Goal: Information Seeking & Learning: Learn about a topic

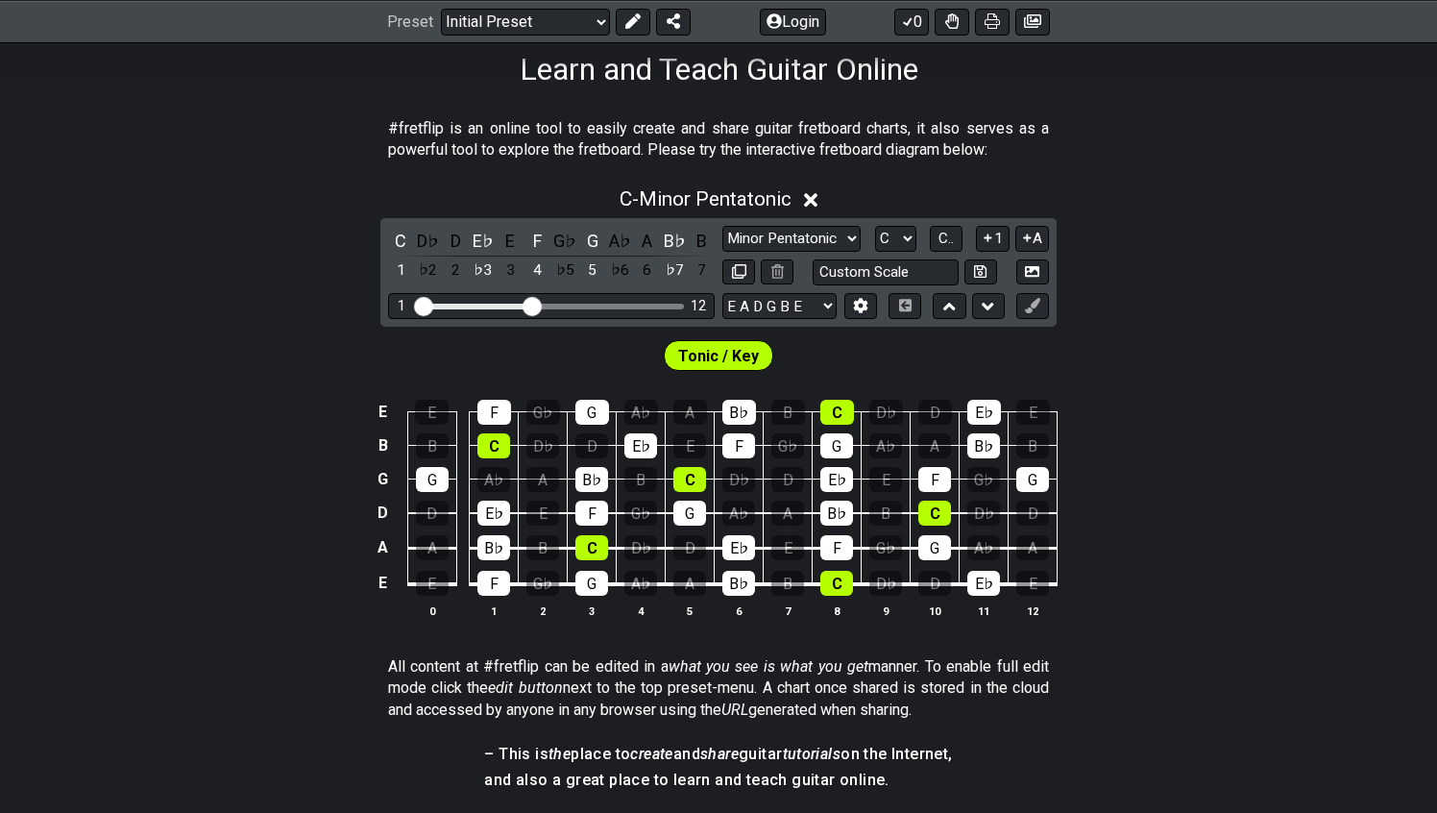
scroll to position [313, 0]
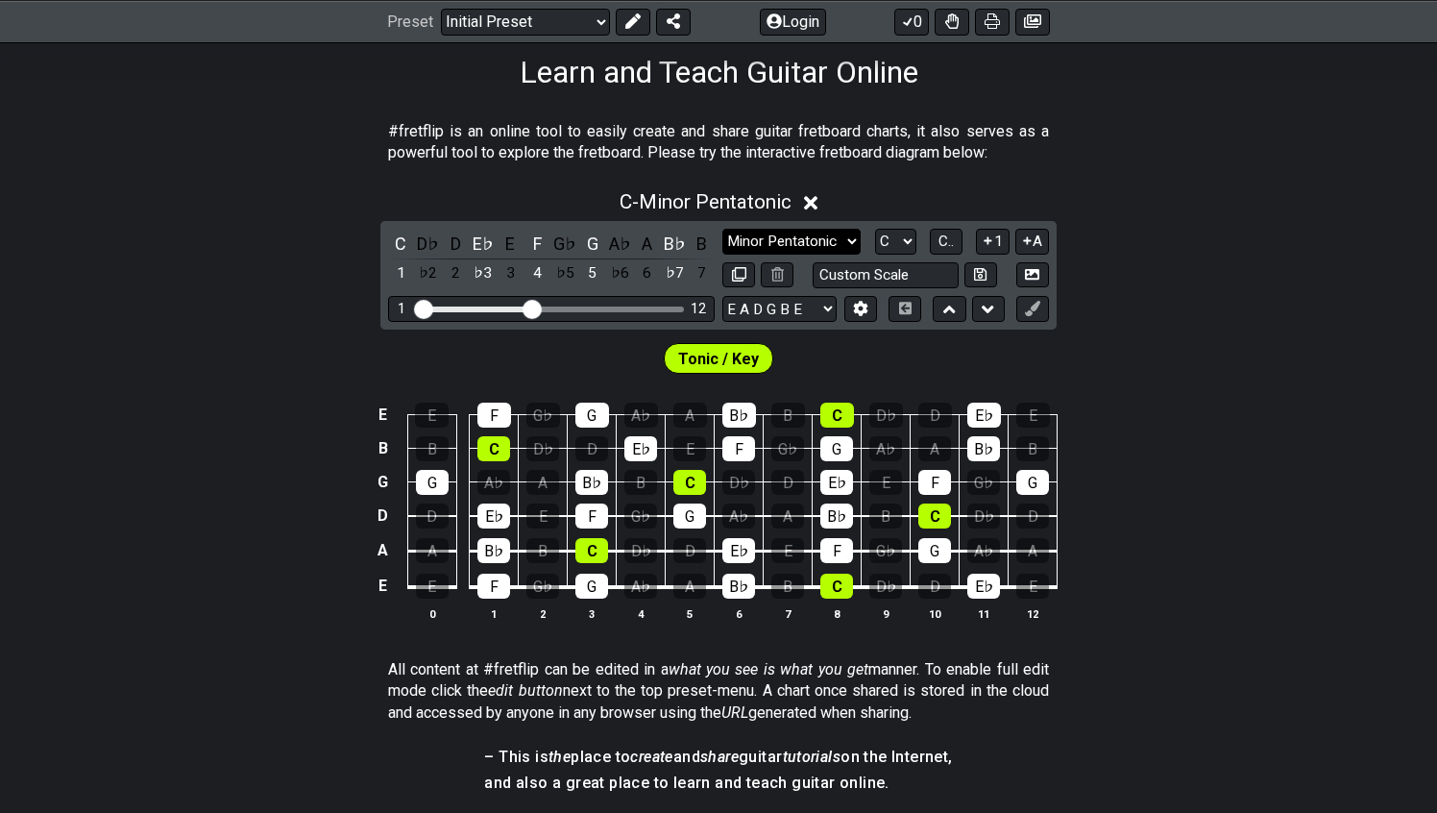
click at [772, 243] on select "Minor Pentatonic Click to edit Minor Pentatonic Major Pentatonic Minor Blues Ma…" at bounding box center [791, 242] width 138 height 26
select select "Major"
click at [722, 229] on select "Minor Pentatonic Click to edit Minor Pentatonic Major Pentatonic Minor Blues Ma…" at bounding box center [791, 242] width 138 height 26
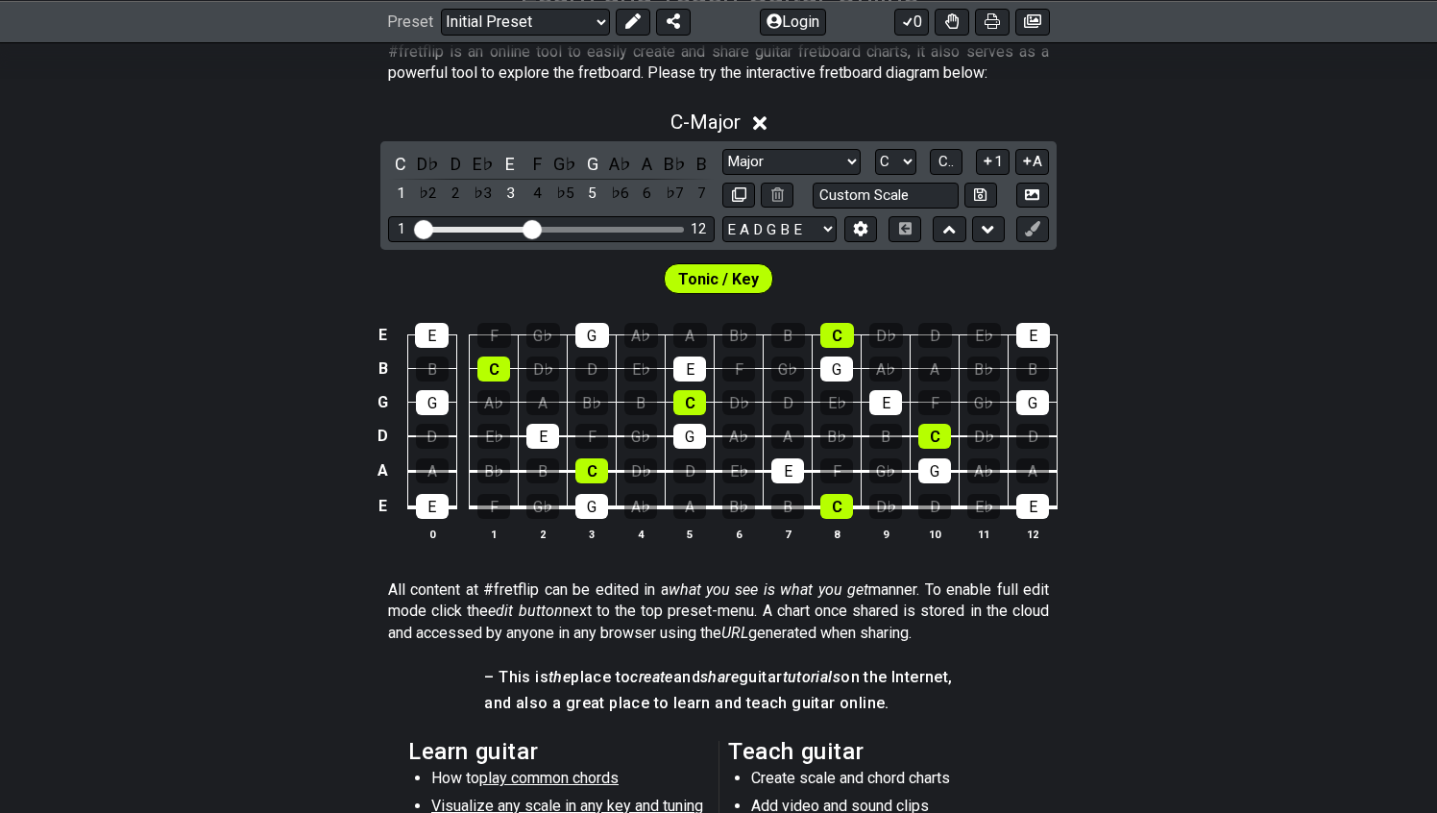
scroll to position [393, 0]
click at [396, 160] on div "C" at bounding box center [400, 164] width 25 height 26
click at [399, 162] on div "C" at bounding box center [400, 164] width 25 height 26
click at [511, 159] on div "E" at bounding box center [510, 164] width 25 height 26
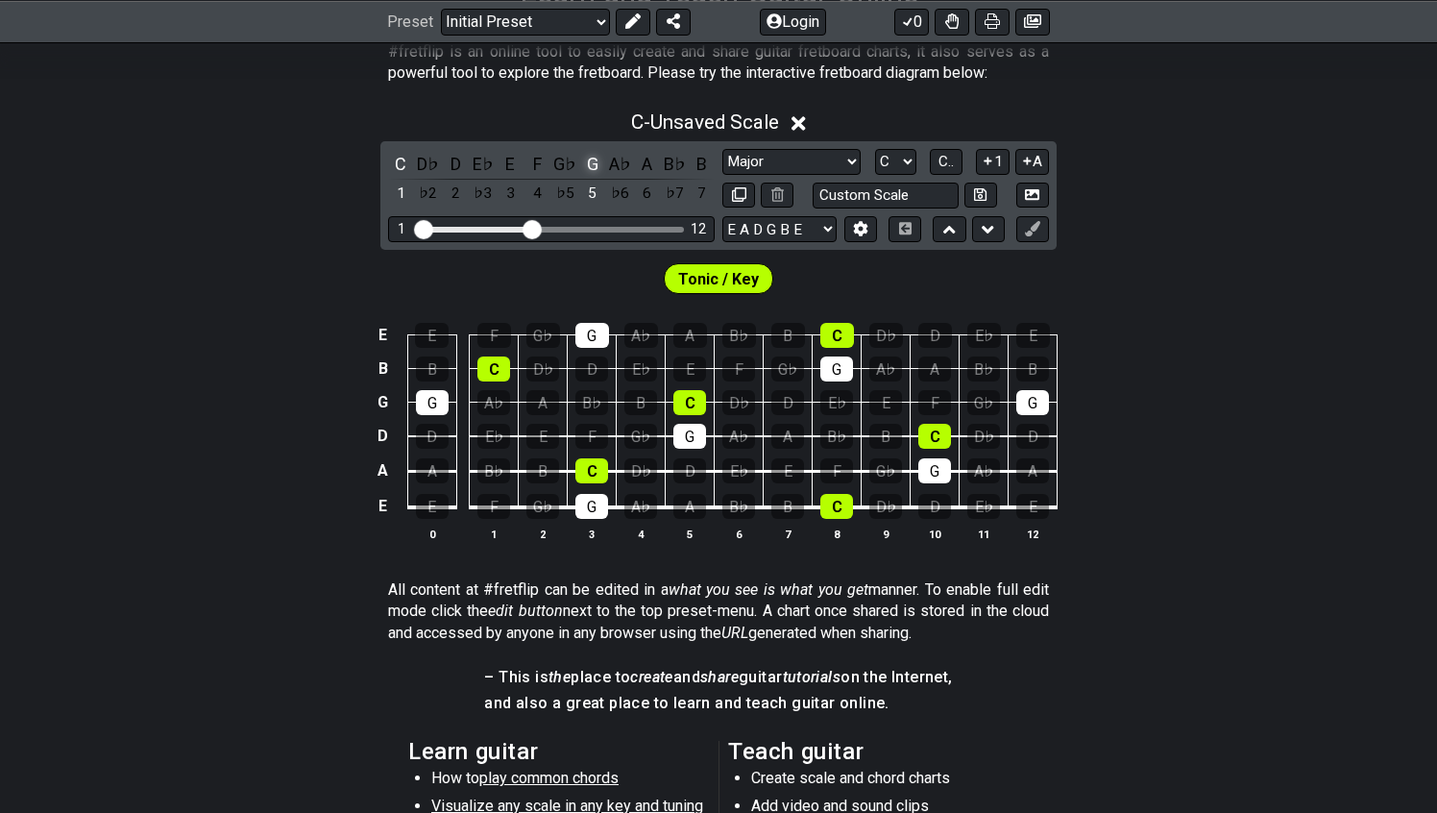
click at [587, 159] on div "G" at bounding box center [592, 164] width 25 height 26
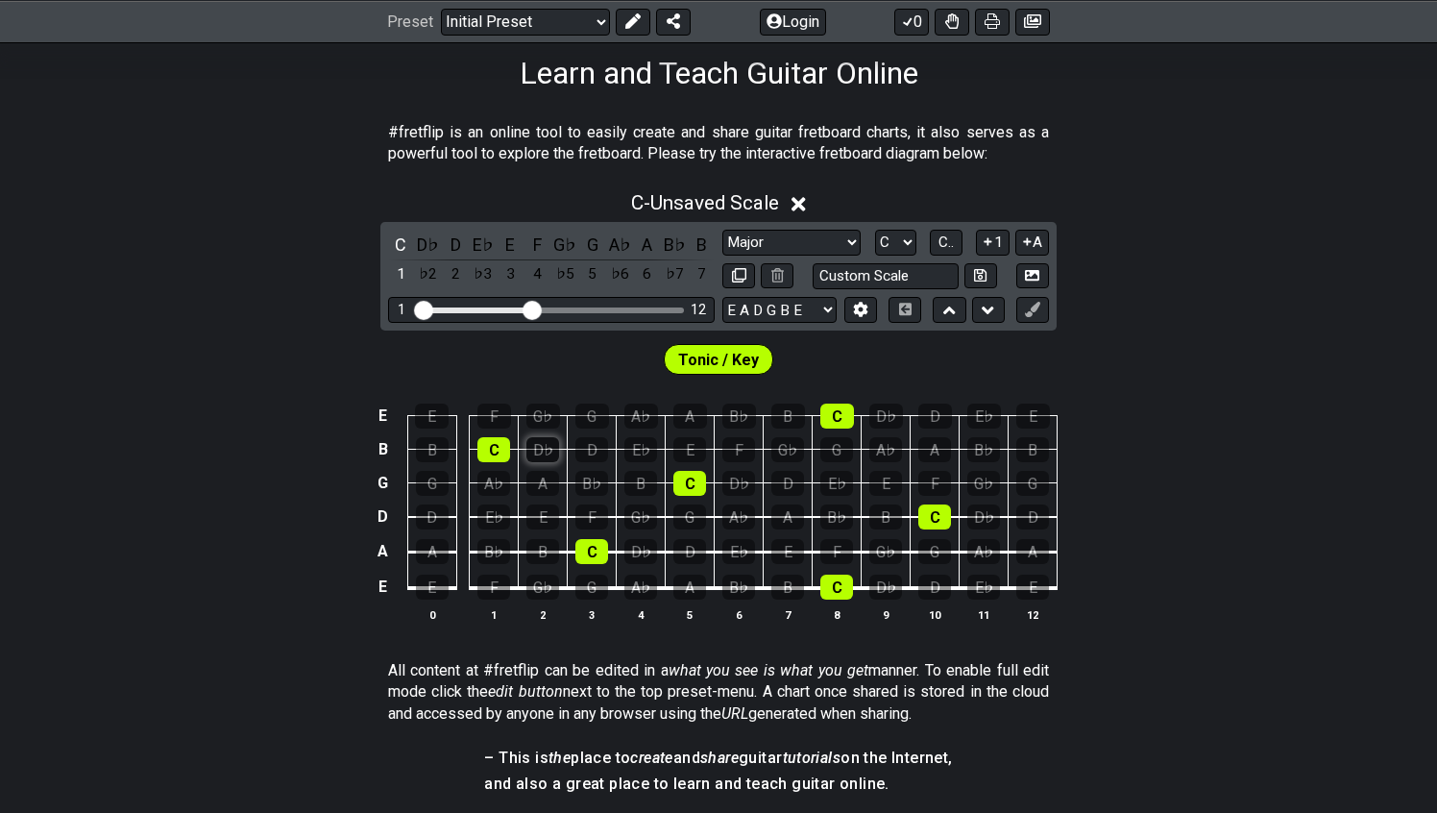
scroll to position [284, 0]
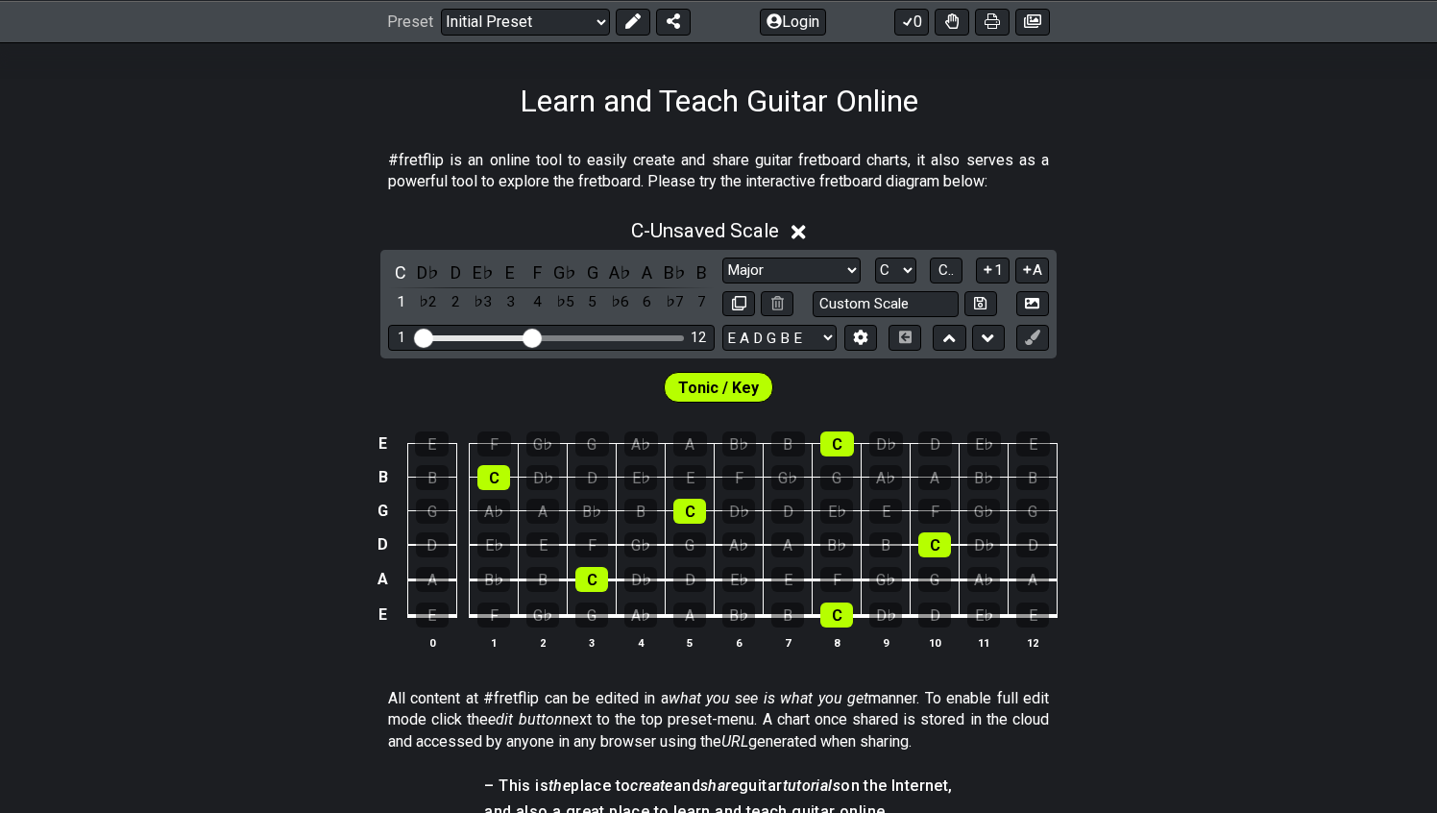
click at [802, 224] on icon at bounding box center [799, 232] width 14 height 20
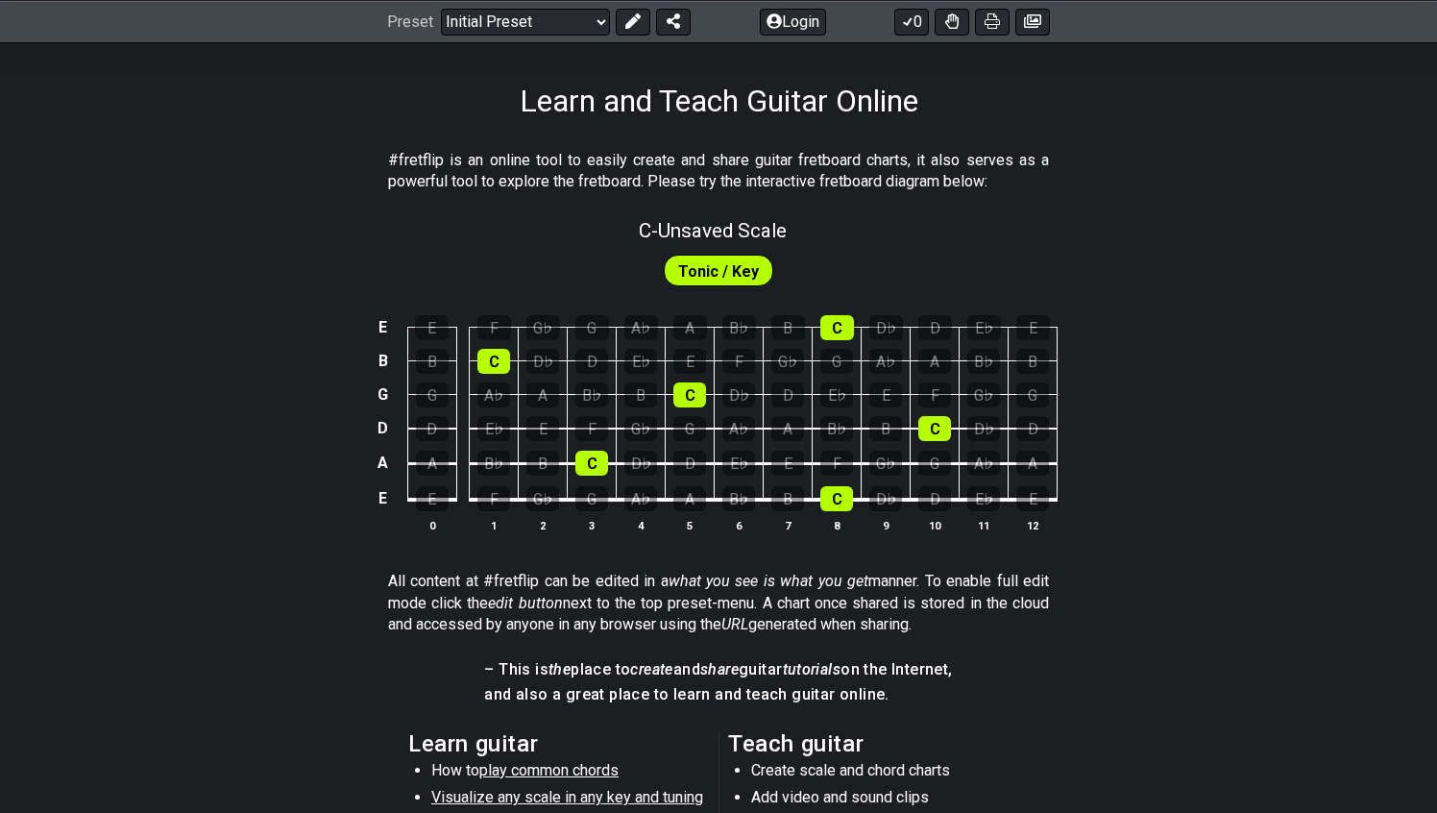
click at [703, 270] on span "Tonic / Key" at bounding box center [718, 271] width 81 height 28
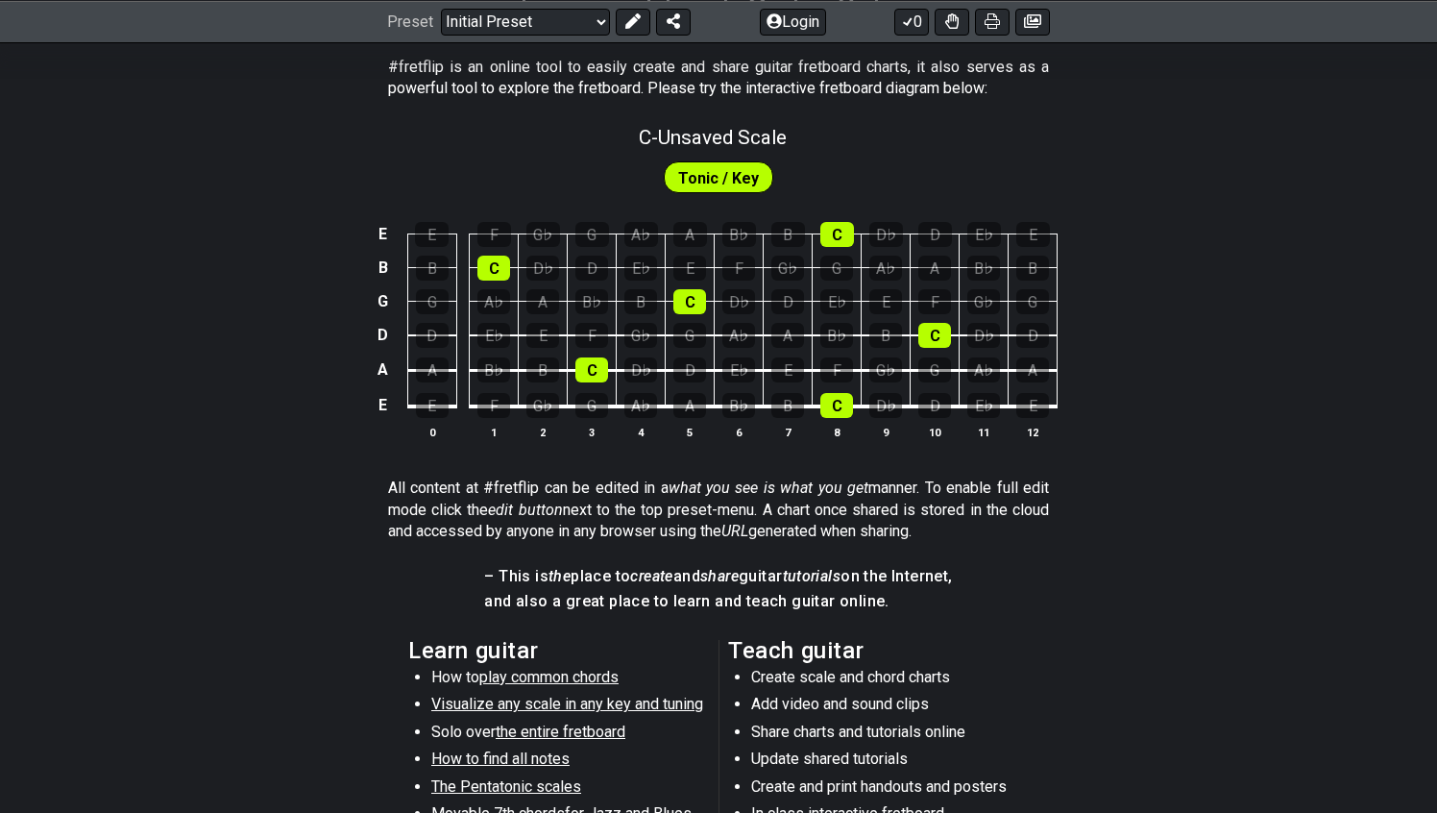
scroll to position [381, 0]
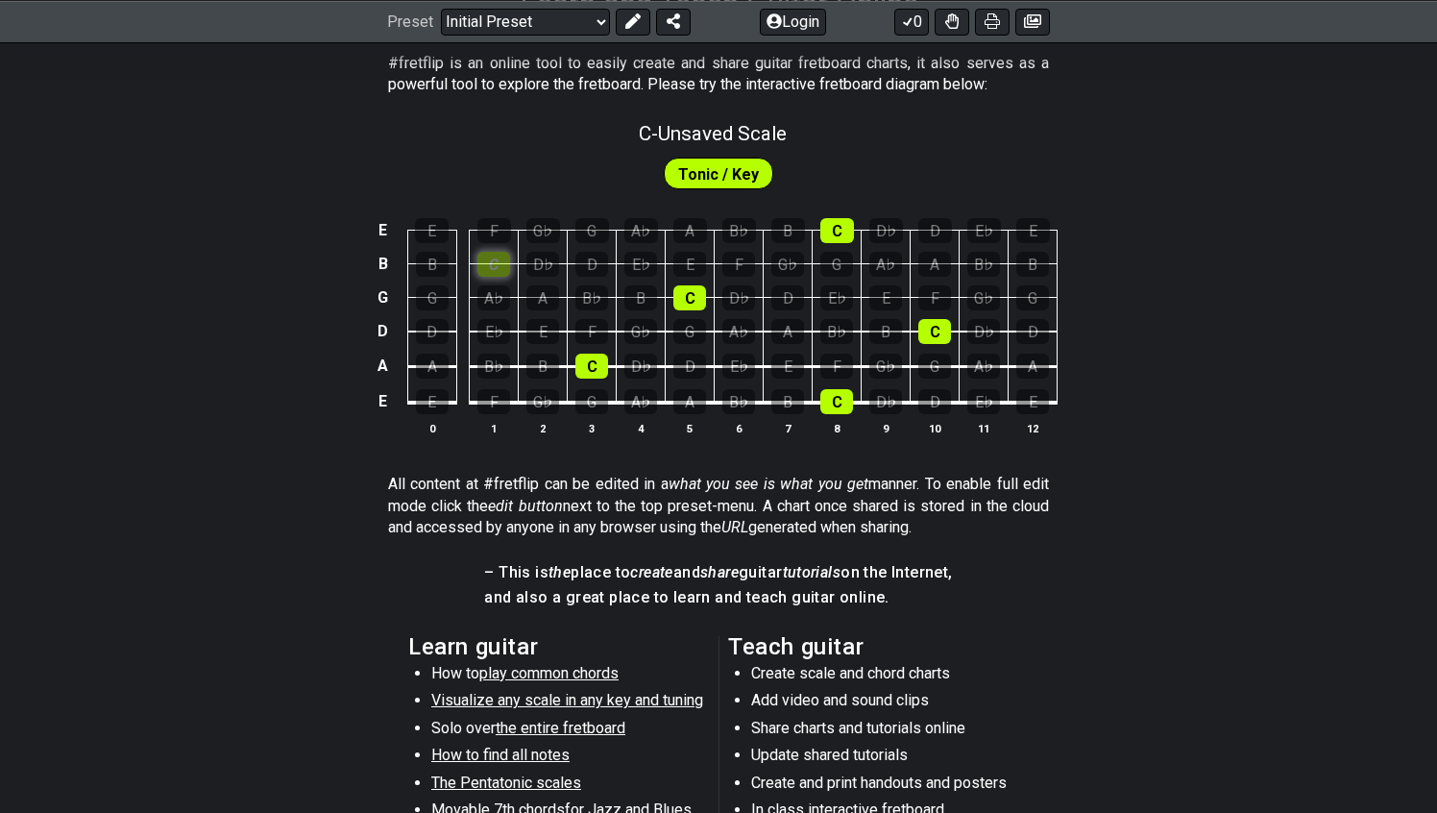
click at [500, 260] on div "C" at bounding box center [493, 264] width 33 height 25
click at [505, 266] on div "C" at bounding box center [493, 264] width 33 height 25
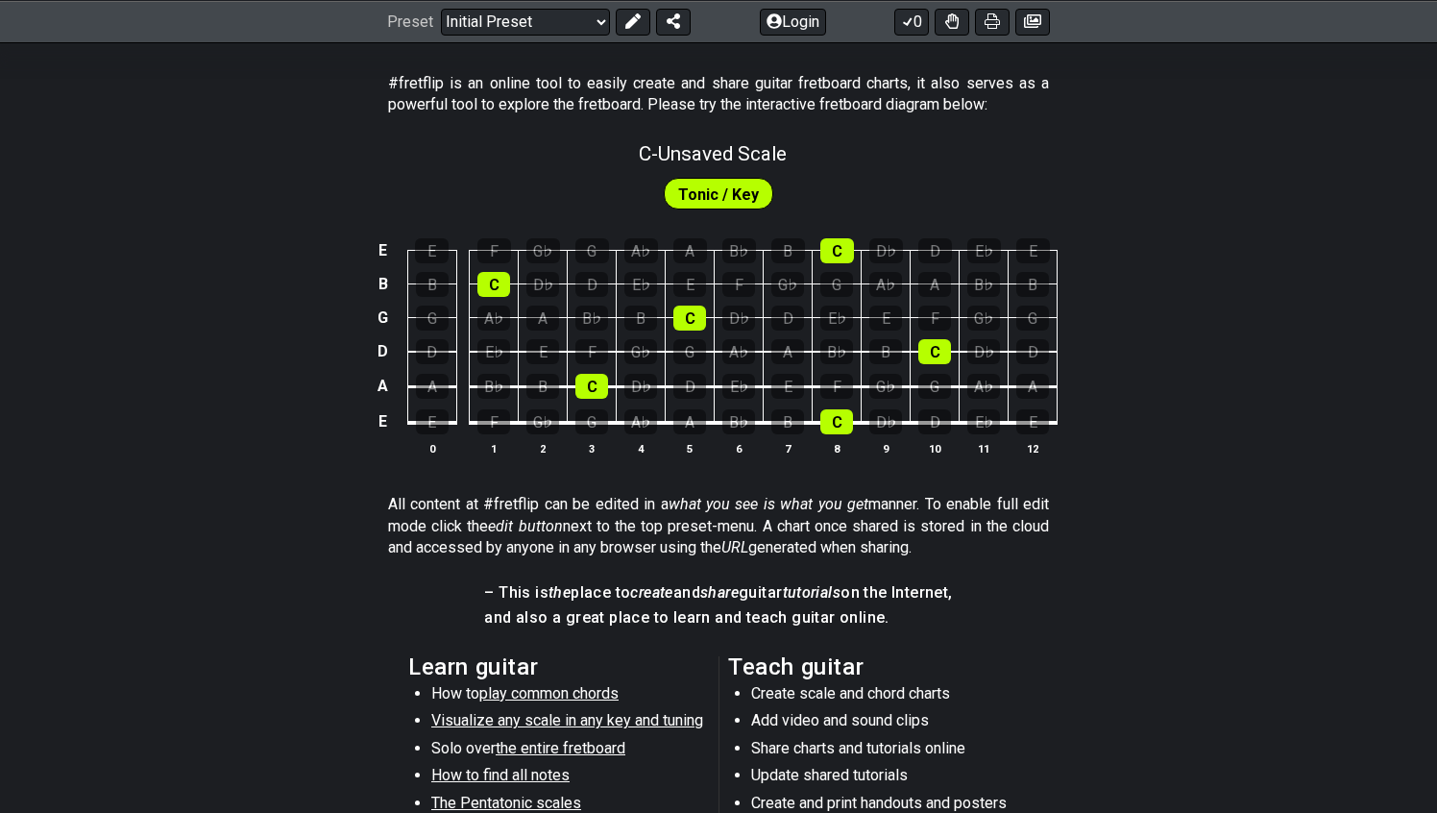
scroll to position [0, 0]
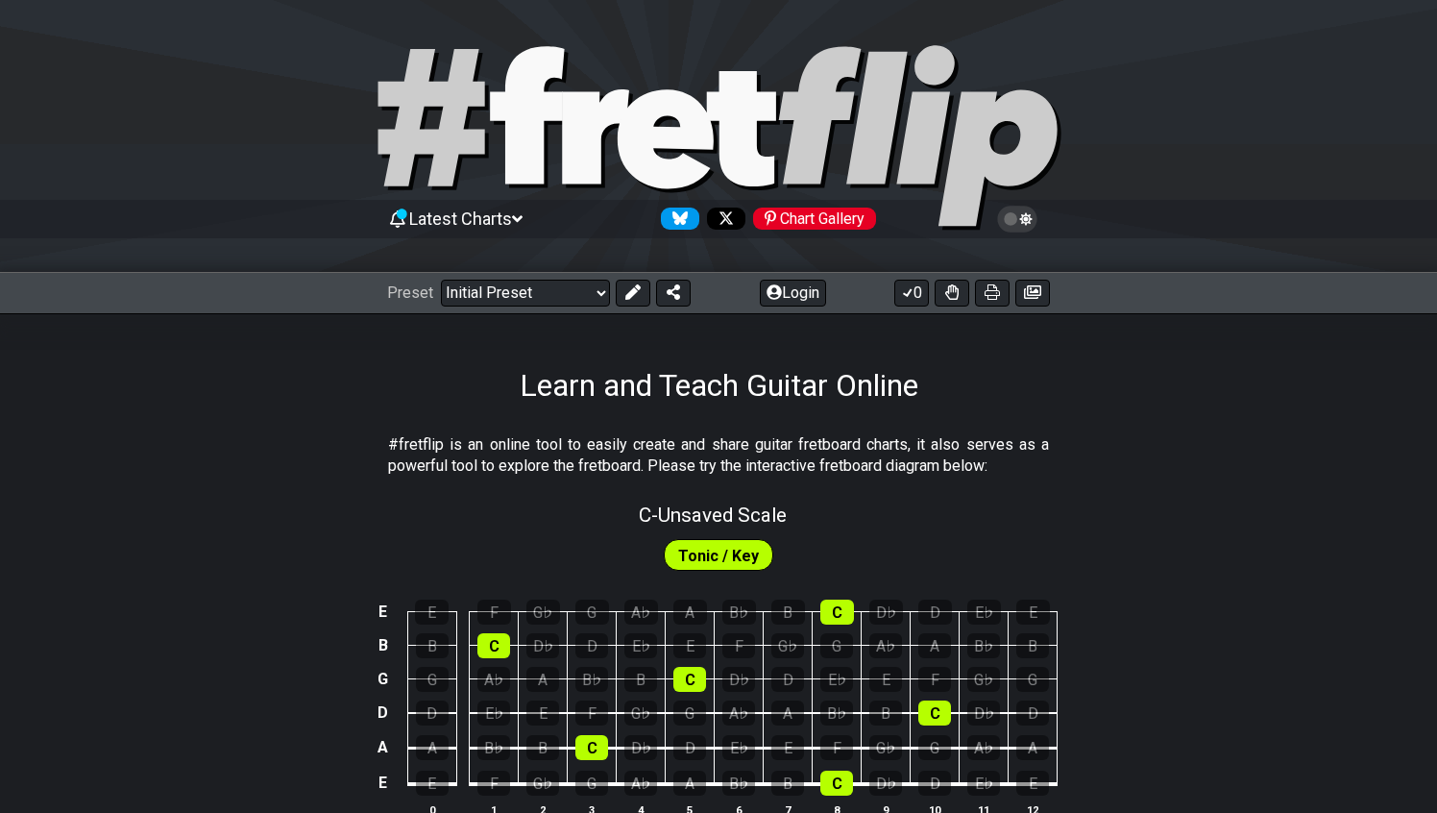
click at [563, 154] on icon at bounding box center [595, 136] width 67 height 94
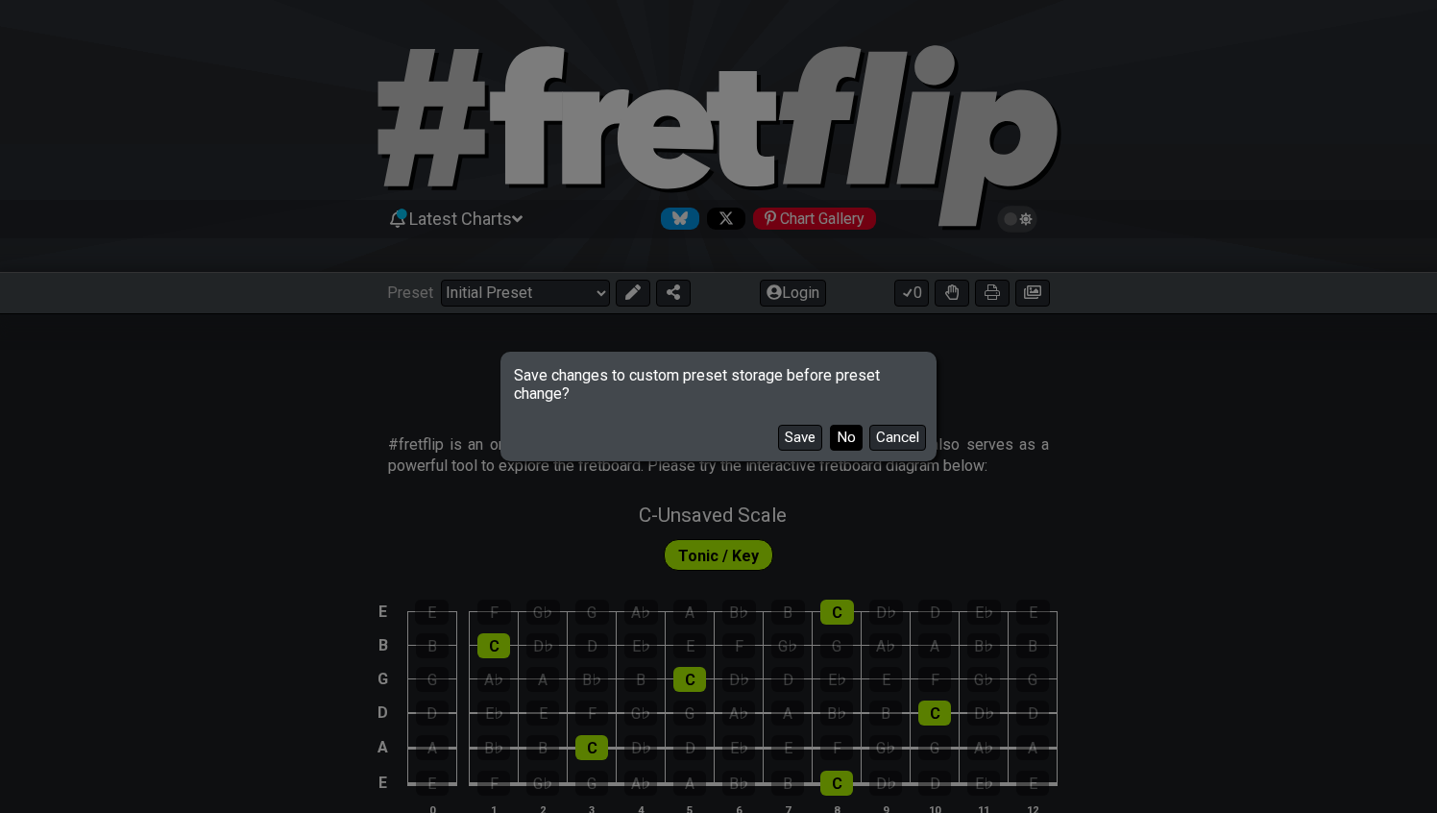
click at [845, 428] on button "No" at bounding box center [846, 438] width 33 height 26
select select "C"
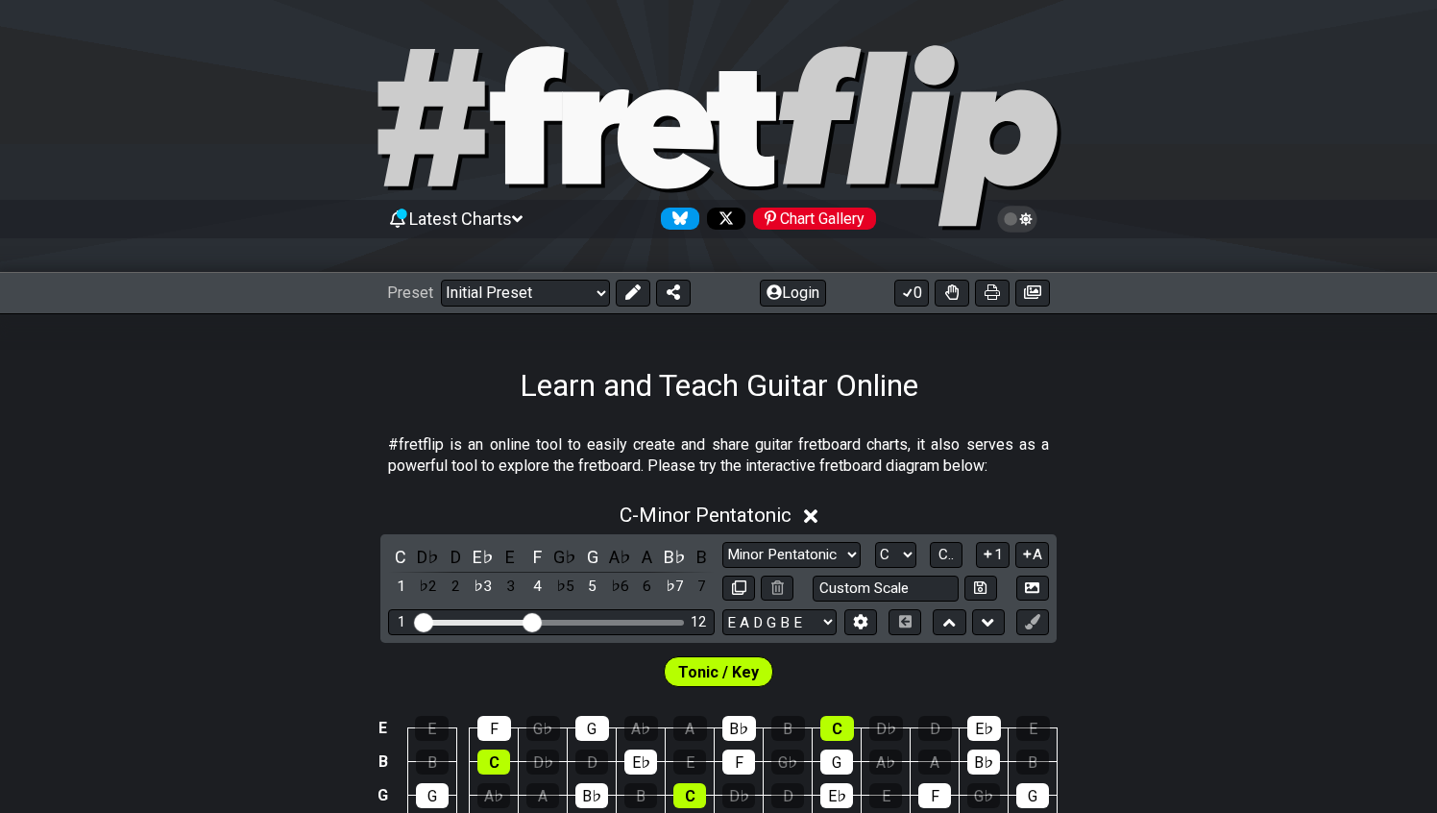
click at [512, 306] on div "Preset Welcome to #fretflip! Initial Preset Custom Preset Minor Pentatonic Majo…" at bounding box center [718, 293] width 1437 height 42
click at [507, 239] on div "Latest Charts Chart Gallery" at bounding box center [718, 238] width 1437 height 69
click at [507, 226] on span "Latest Charts" at bounding box center [460, 218] width 103 height 20
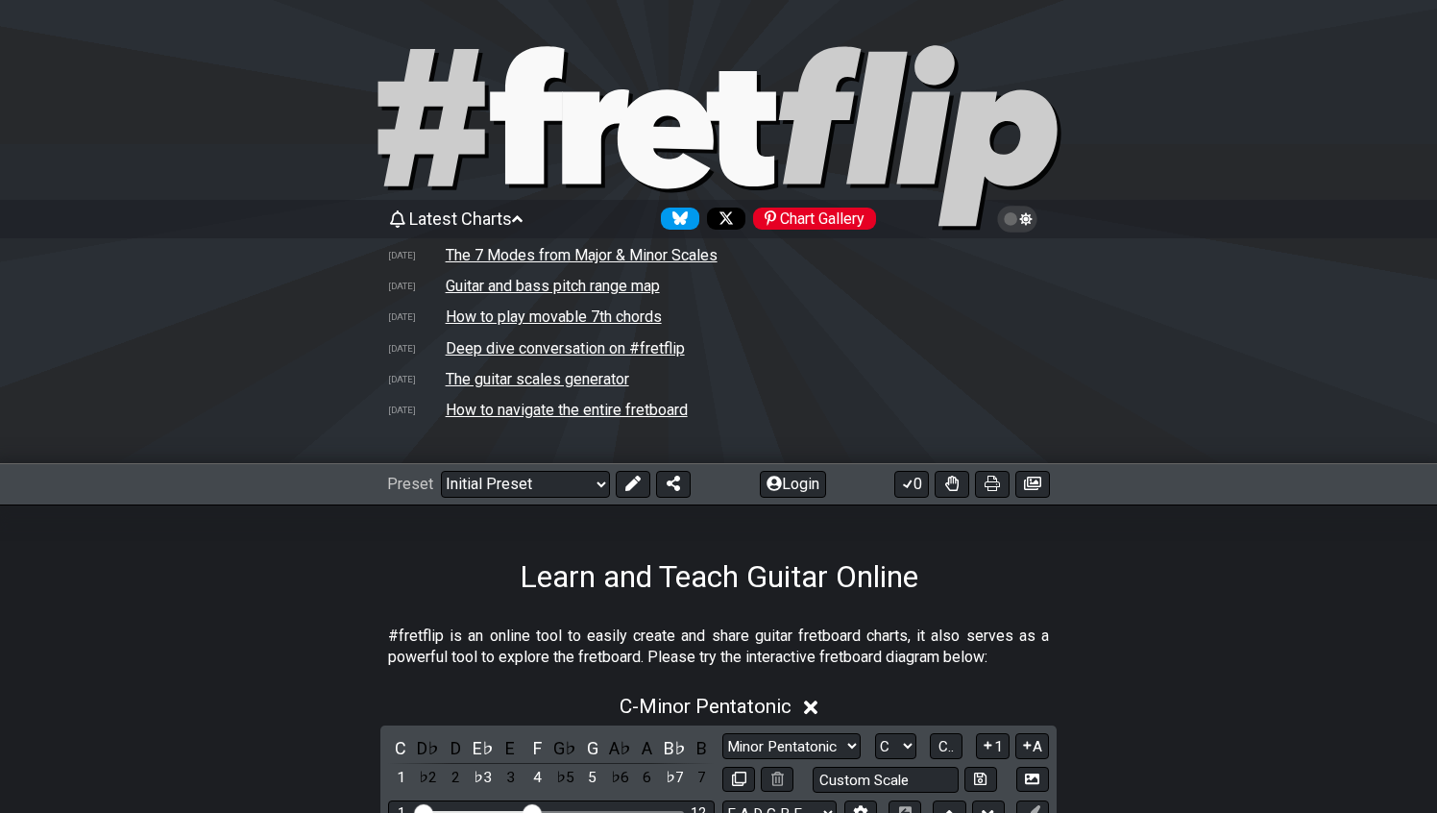
click at [530, 257] on td "The 7 Modes from Major & Minor Scales" at bounding box center [582, 255] width 274 height 20
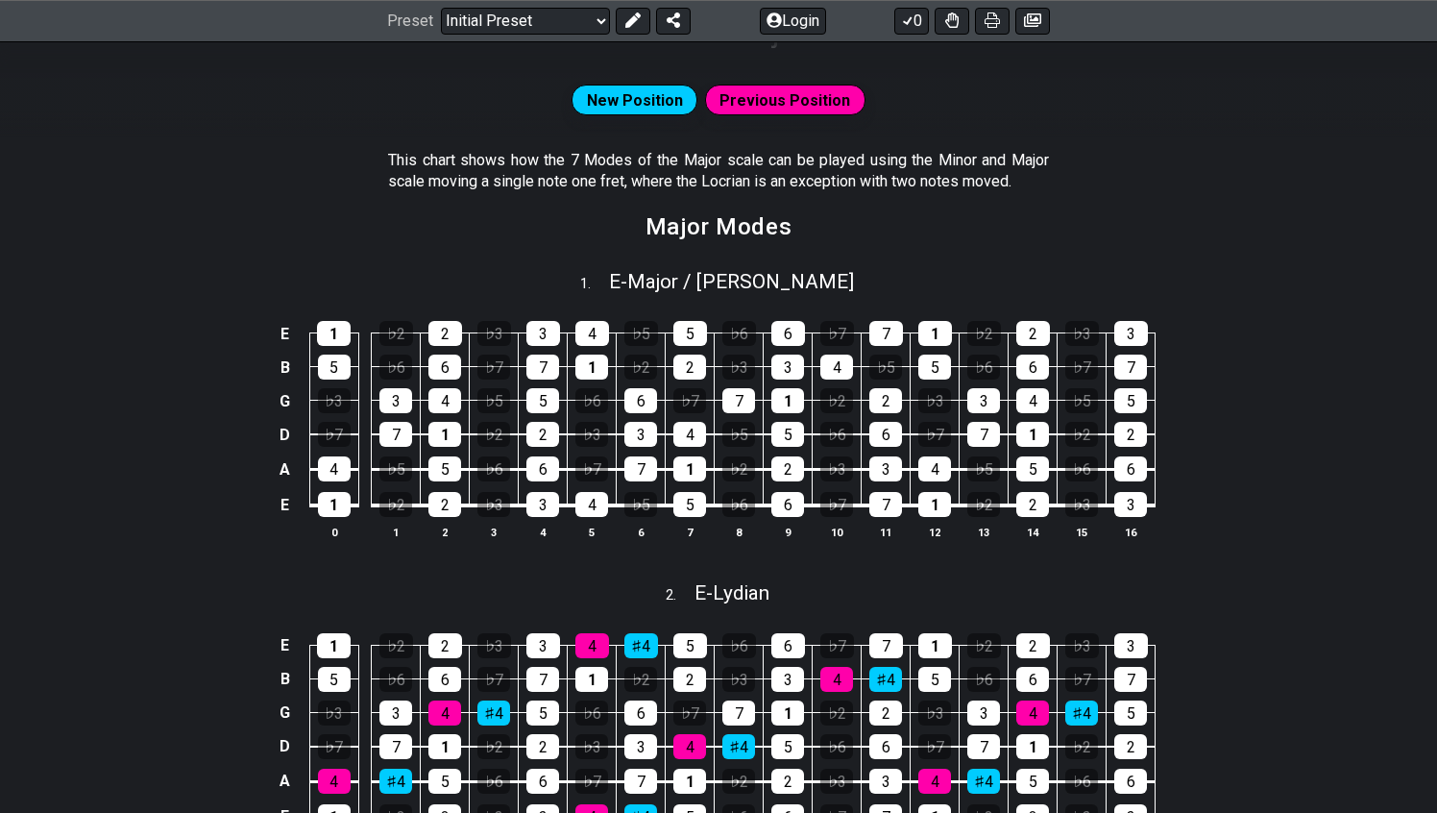
scroll to position [547, 0]
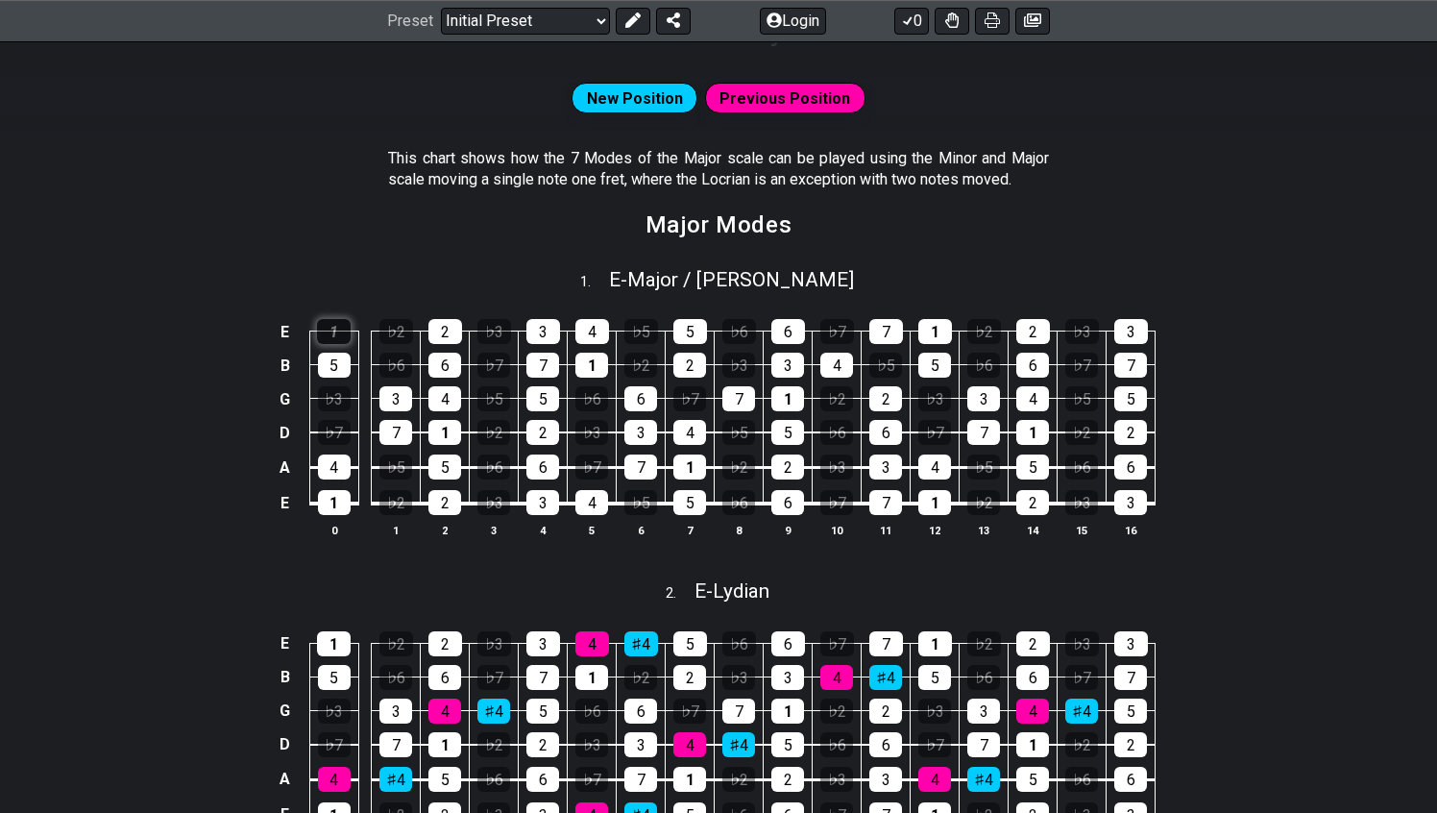
click at [339, 339] on div "1" at bounding box center [334, 331] width 34 height 25
click at [339, 334] on div "1" at bounding box center [334, 331] width 34 height 25
